Goal: Check status: Check status

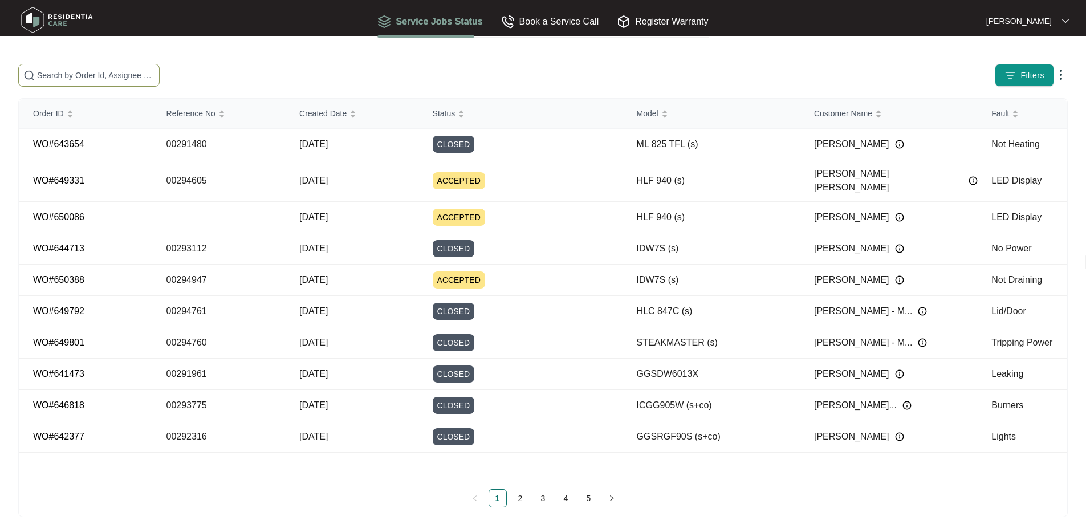
click at [154, 71] on input "text" at bounding box center [95, 75] width 117 height 13
paste input "00292289"
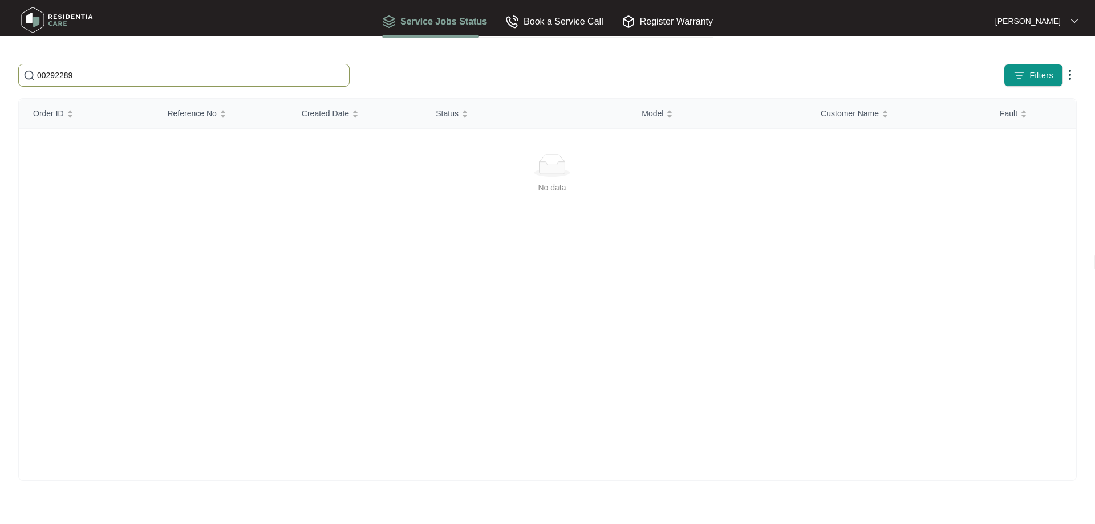
click at [183, 73] on input "00292289" at bounding box center [190, 75] width 307 height 13
paste input "00283025"
paste input "text"
click at [198, 72] on input "00283025" at bounding box center [190, 75] width 307 height 13
paste input "9460"
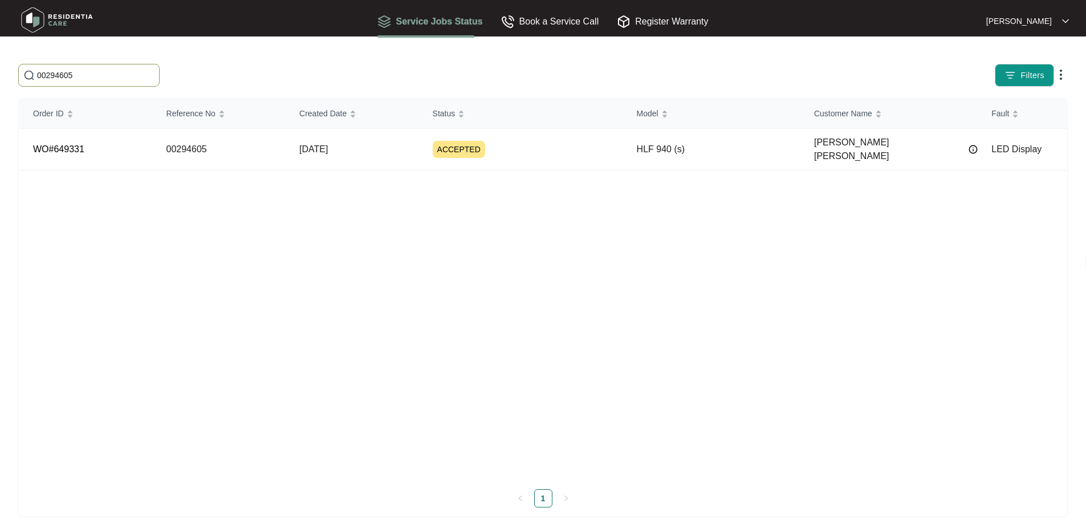
click at [151, 71] on input "00294605" at bounding box center [95, 75] width 117 height 13
paste input "2316"
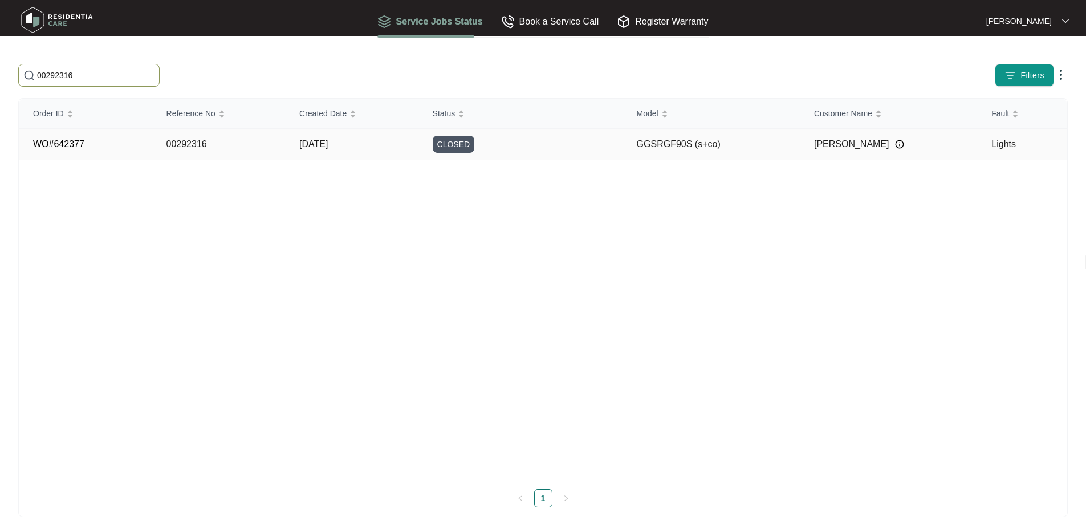
type input "00292316"
click at [262, 150] on td "00292316" at bounding box center [219, 144] width 133 height 31
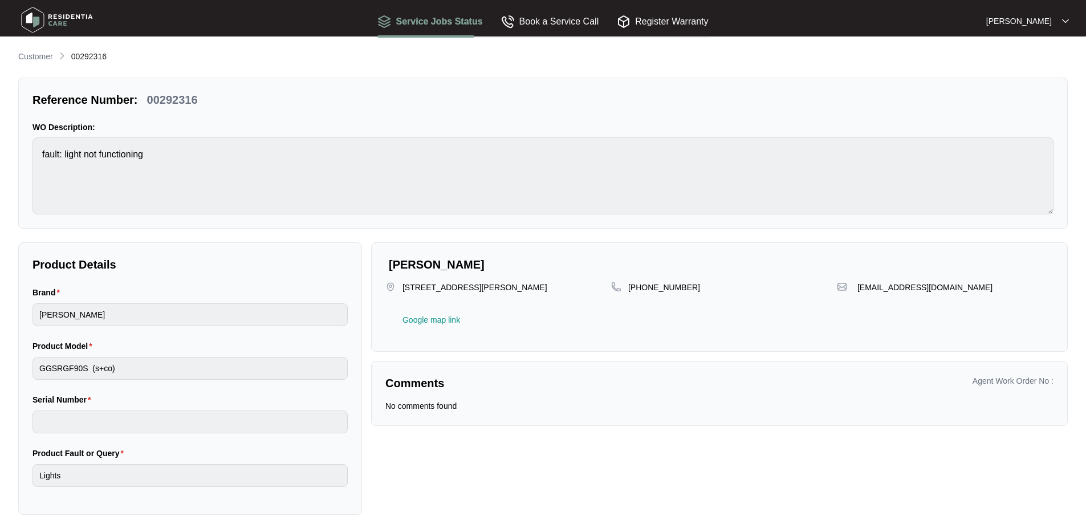
click at [20, 54] on p "Customer" at bounding box center [35, 56] width 35 height 11
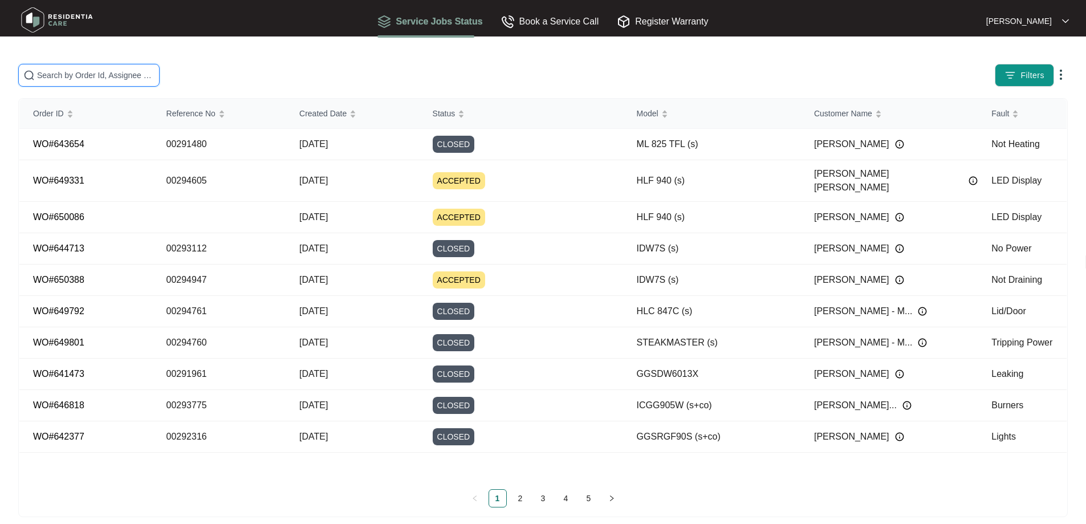
click at [154, 70] on input "text" at bounding box center [95, 75] width 117 height 13
paste input "00294947"
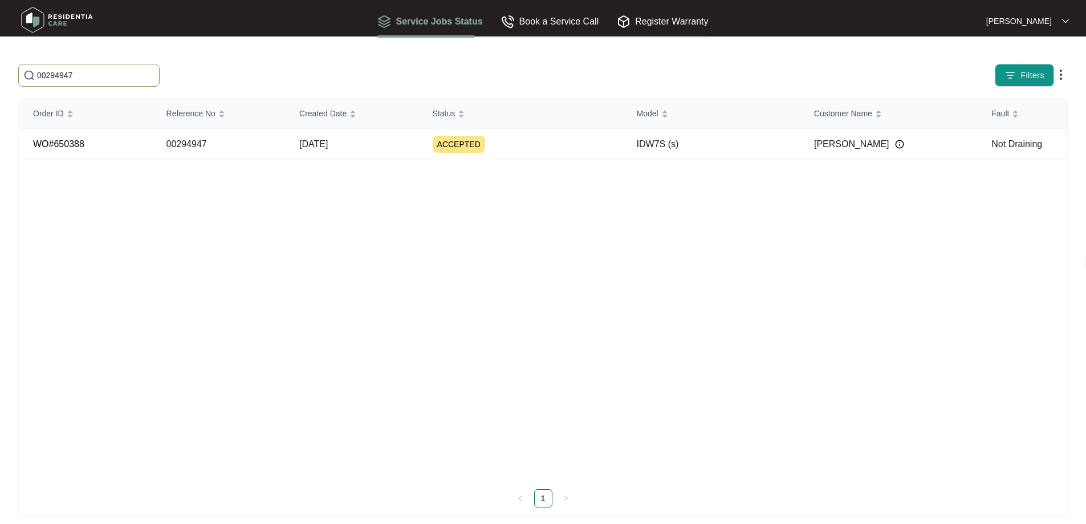
type input "00294947"
click at [114, 307] on div "Order ID Reference No Created Date Status Model Customer Name Fault WO#650388 0…" at bounding box center [542, 289] width 1047 height 381
